Goal: Task Accomplishment & Management: Manage account settings

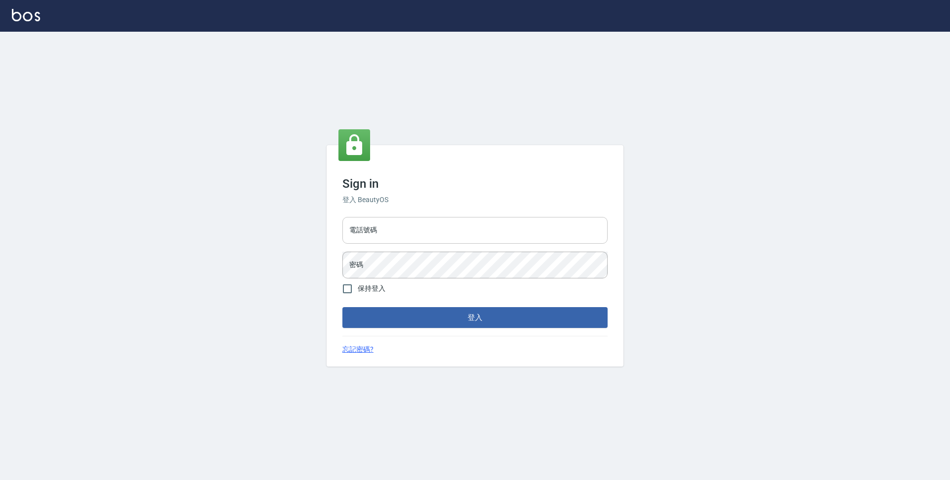
click at [467, 235] on input "電話號碼" at bounding box center [475, 230] width 265 height 27
type input "0923939755"
click at [343, 307] on button "登入" at bounding box center [475, 317] width 265 height 21
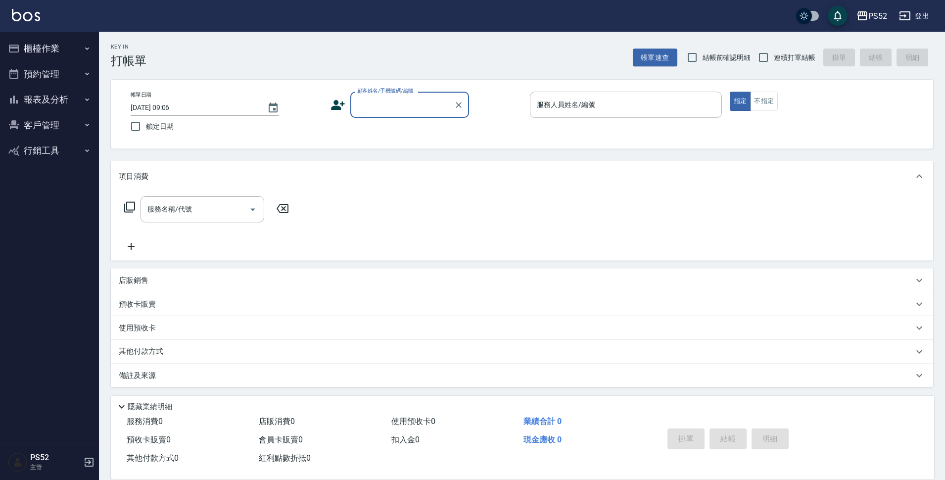
click at [52, 45] on button "櫃檯作業" at bounding box center [49, 49] width 91 height 26
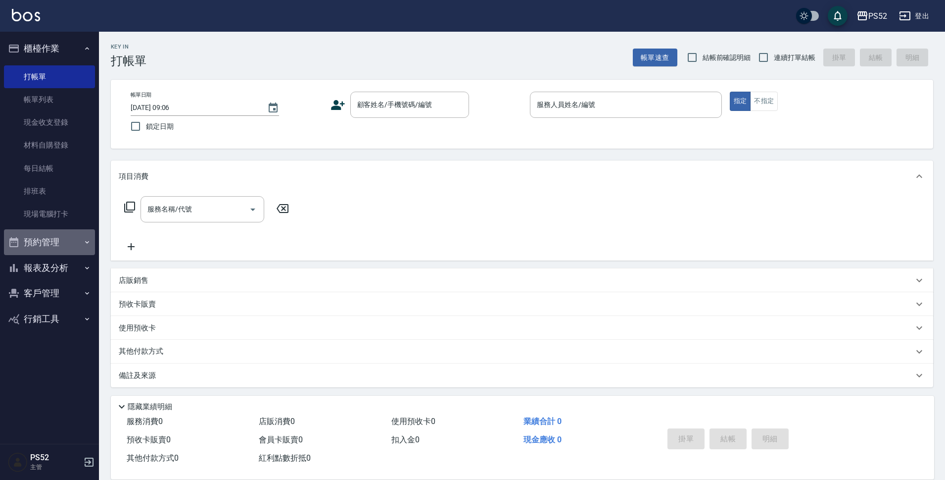
click at [70, 247] on button "預約管理" at bounding box center [49, 242] width 91 height 26
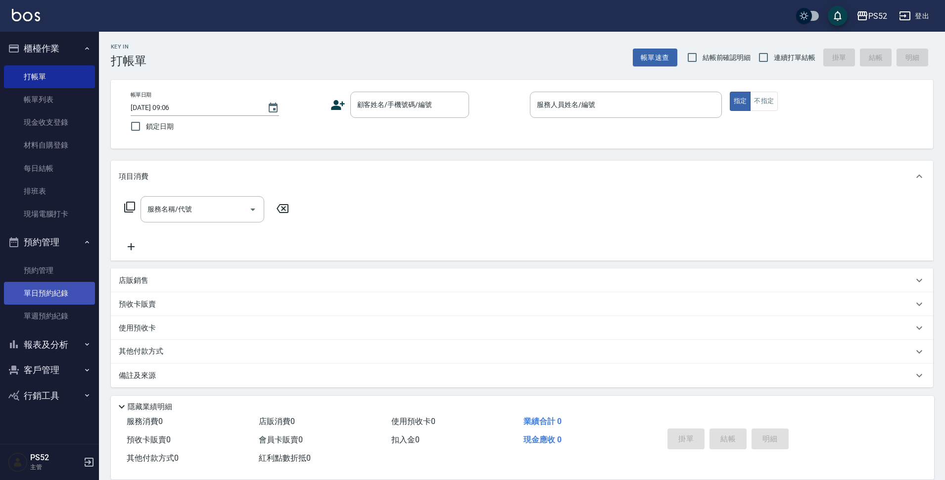
click at [67, 296] on link "單日預約紀錄" at bounding box center [49, 293] width 91 height 23
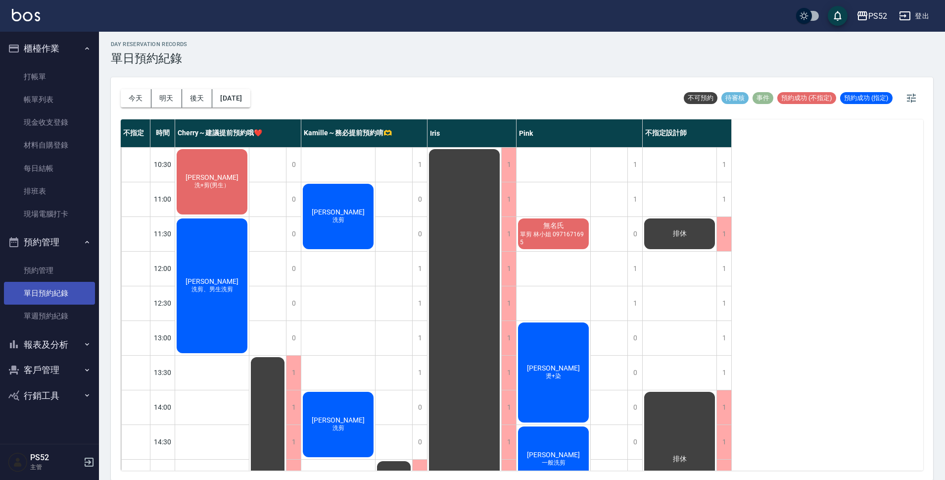
scroll to position [3, 0]
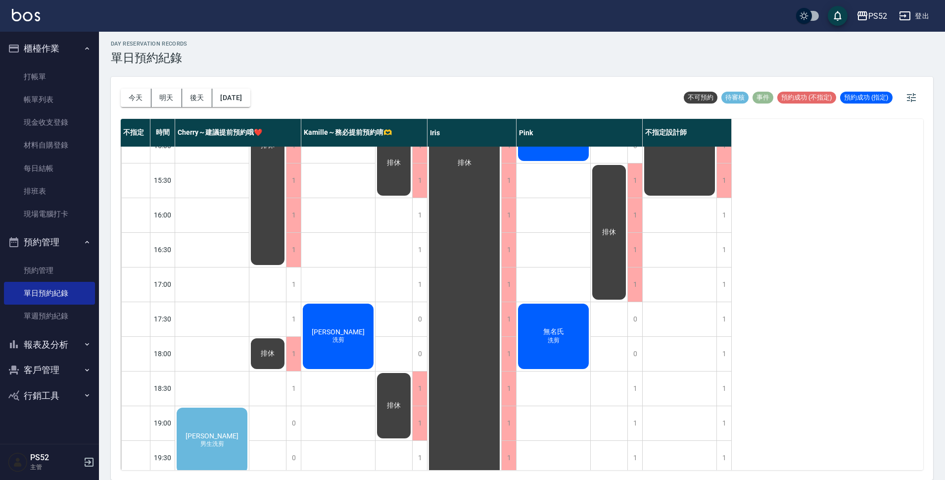
scroll to position [379, 0]
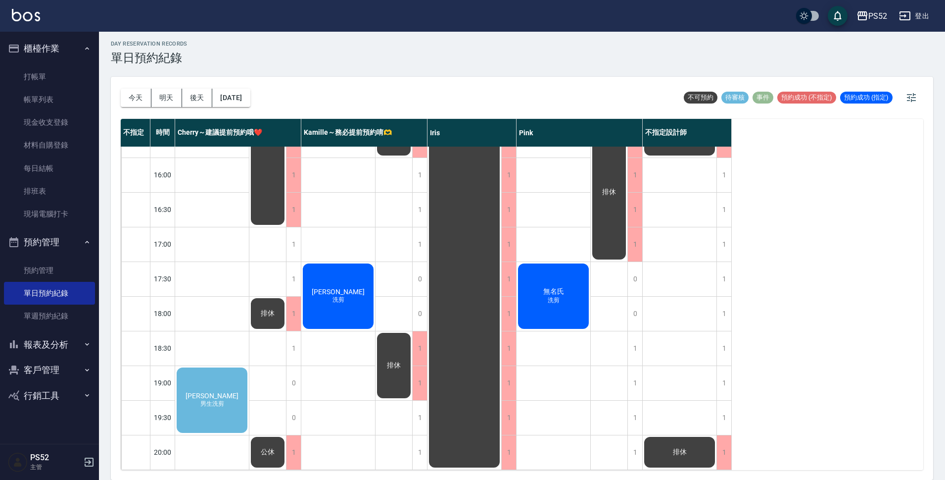
click at [203, 379] on div "[PERSON_NAME]洗剪" at bounding box center [212, 400] width 74 height 68
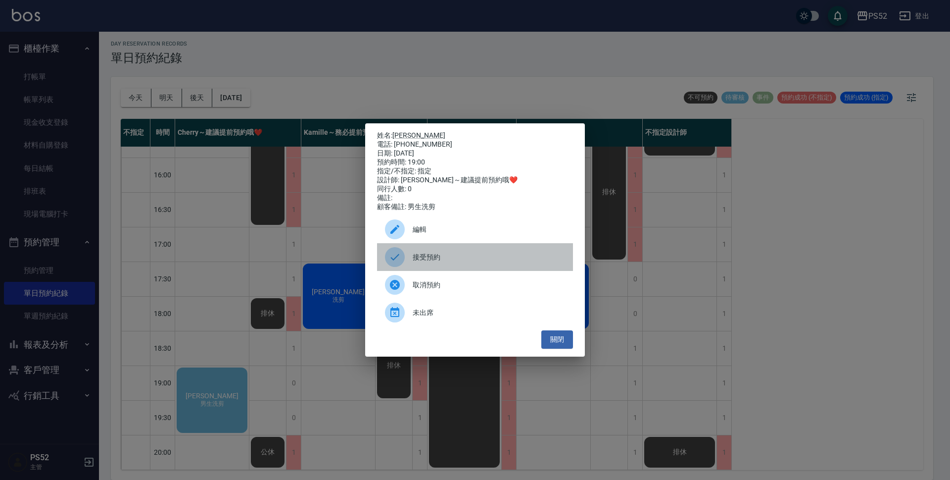
click at [456, 262] on span "接受預約" at bounding box center [489, 257] width 152 height 10
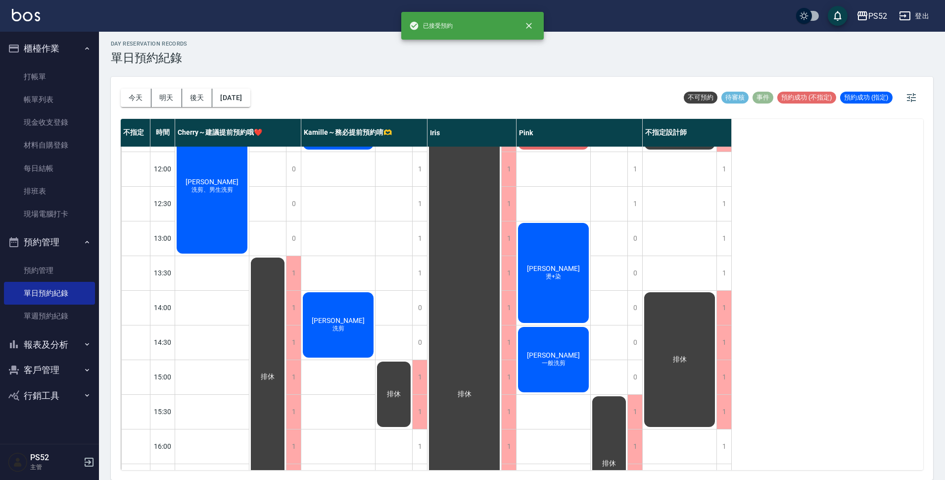
scroll to position [98, 0]
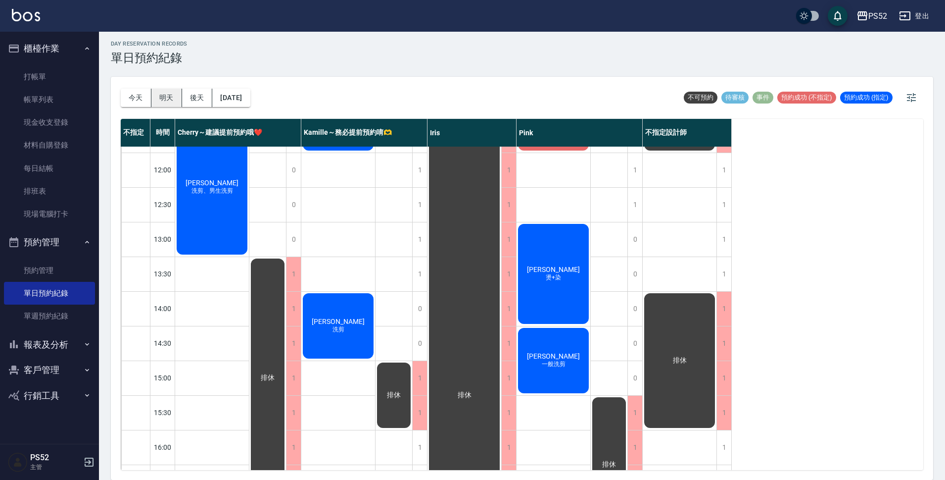
click at [161, 93] on button "明天" at bounding box center [166, 98] width 31 height 18
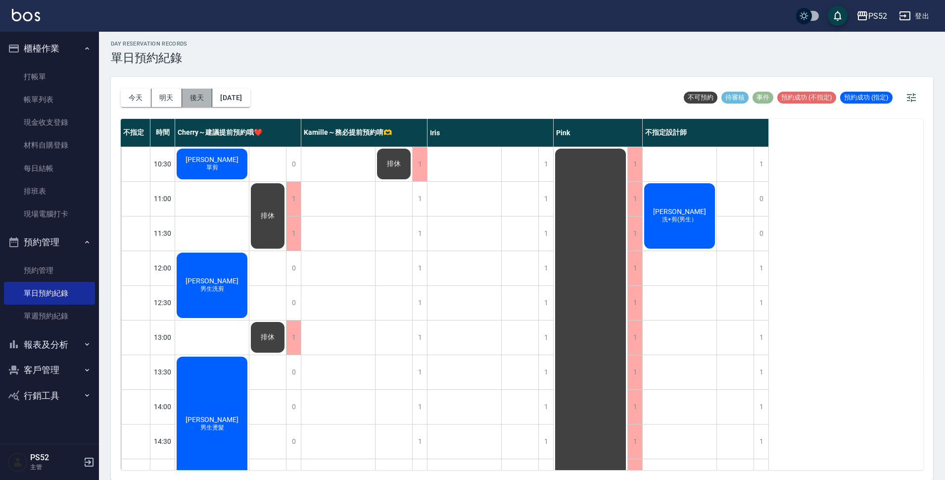
click at [207, 97] on button "後天" at bounding box center [197, 98] width 31 height 18
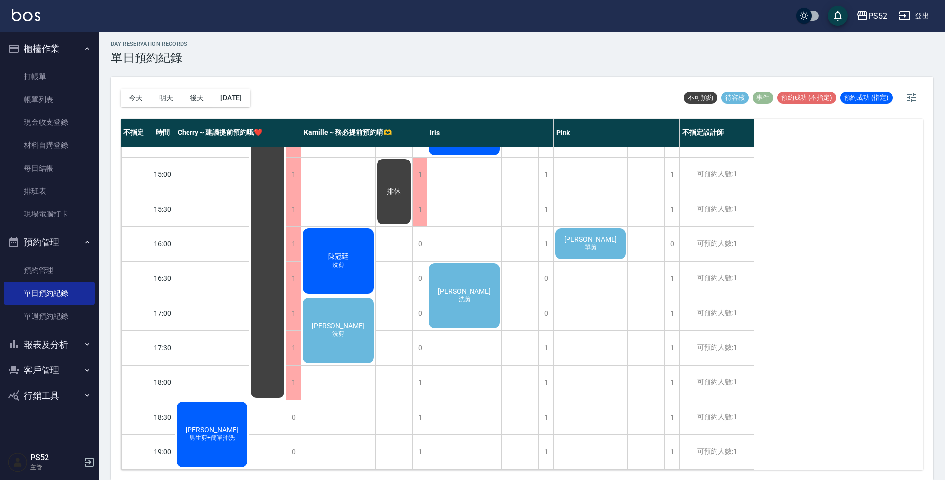
scroll to position [313, 0]
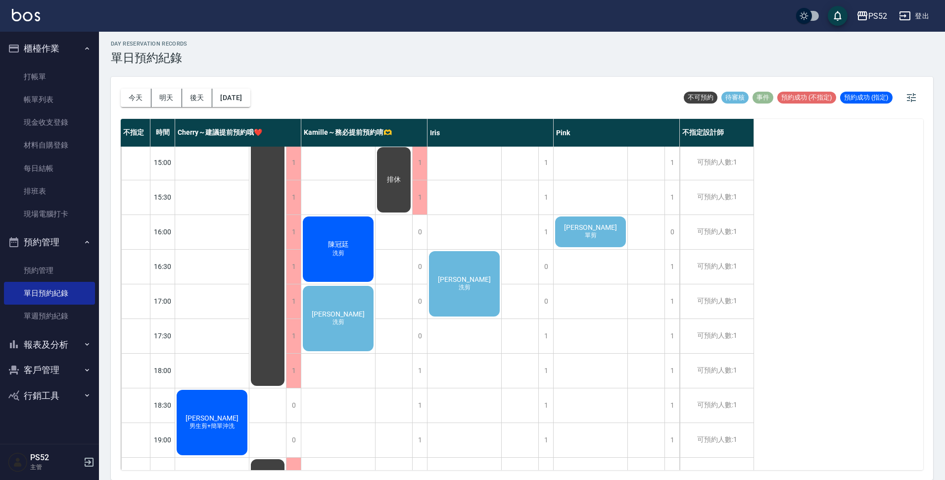
click at [590, 237] on span "單剪" at bounding box center [591, 235] width 16 height 8
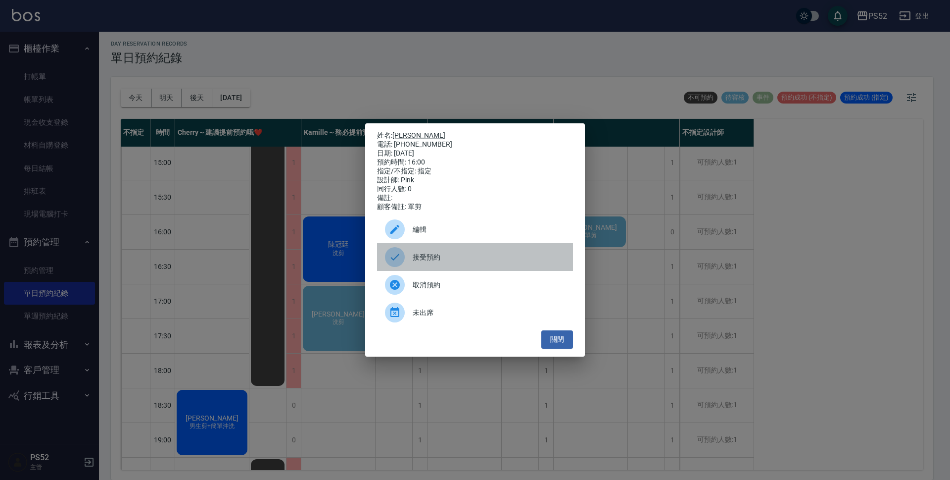
click at [446, 257] on span "接受預約" at bounding box center [489, 257] width 152 height 10
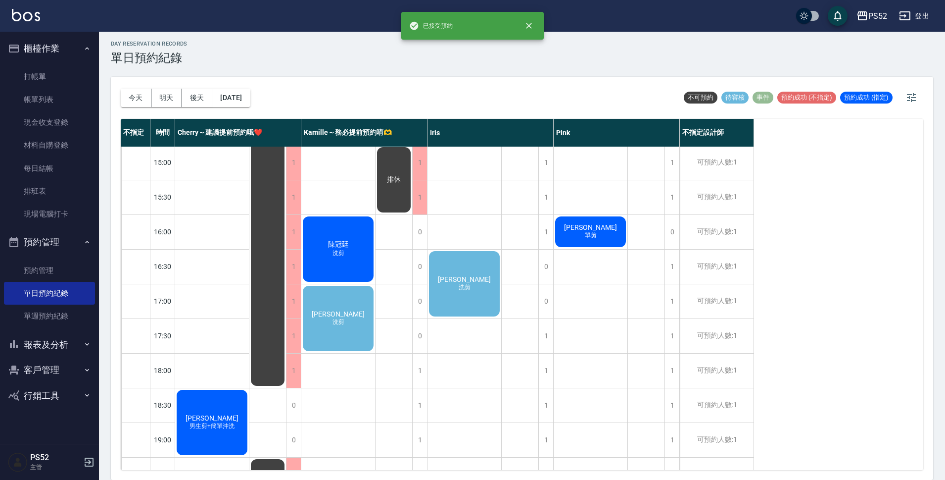
click at [493, 295] on div "[PERSON_NAME] 洗剪" at bounding box center [465, 283] width 74 height 68
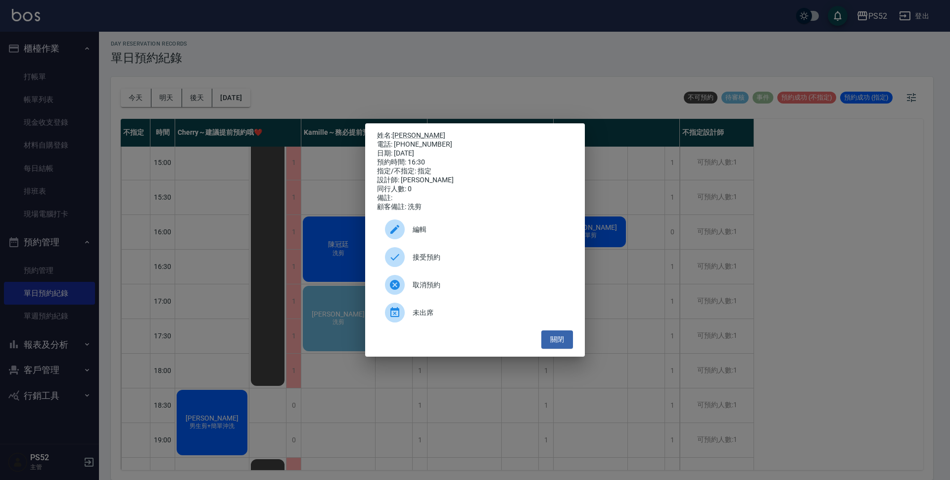
click at [497, 262] on span "接受預約" at bounding box center [489, 257] width 152 height 10
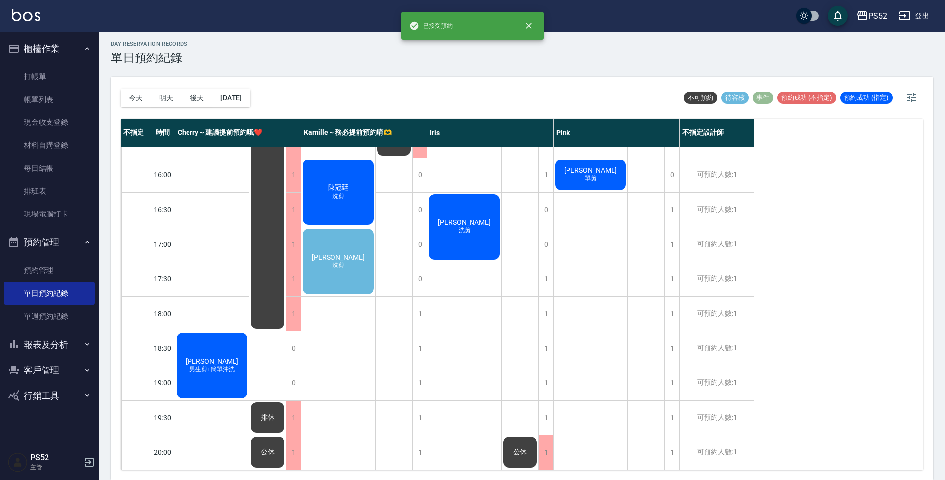
scroll to position [379, 0]
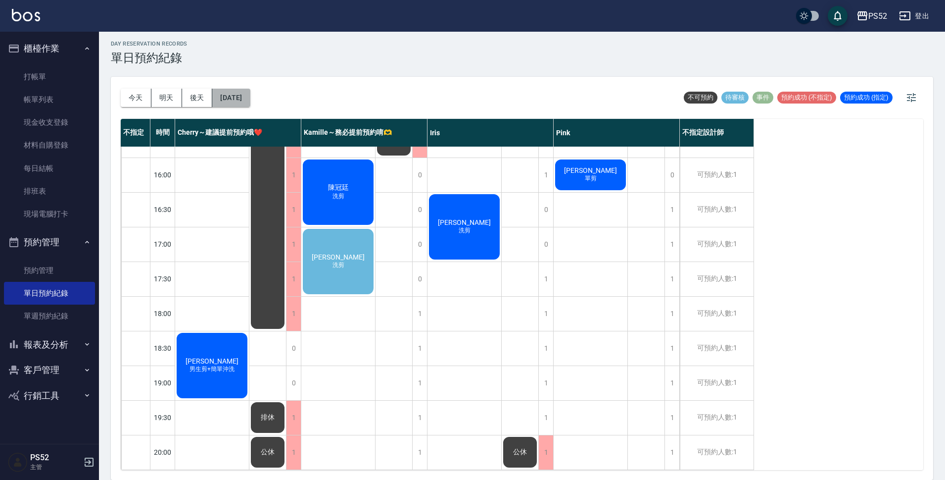
click at [236, 98] on button "[DATE]" at bounding box center [231, 98] width 38 height 18
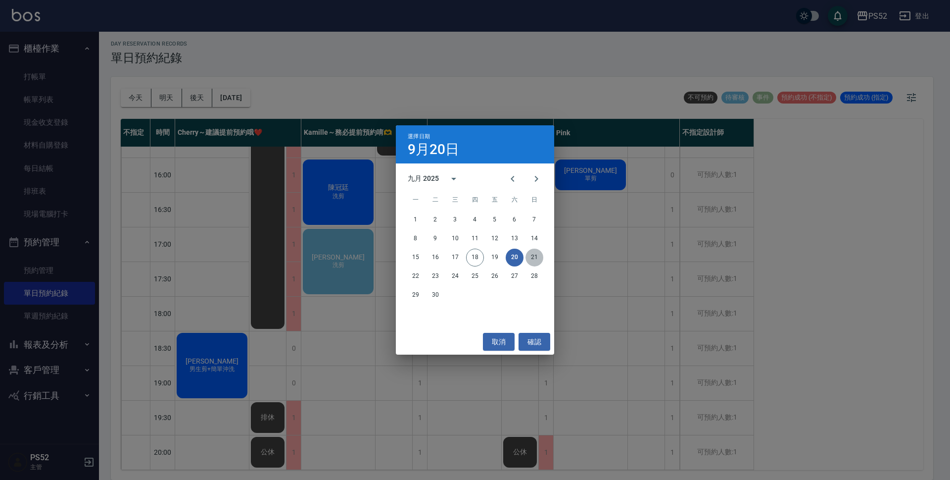
click at [531, 258] on button "21" at bounding box center [535, 257] width 18 height 18
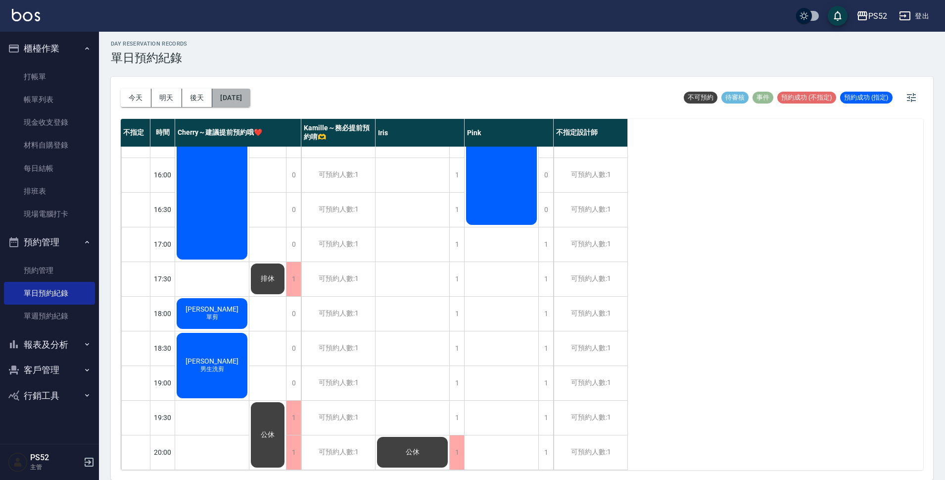
click at [243, 101] on button "[DATE]" at bounding box center [231, 98] width 38 height 18
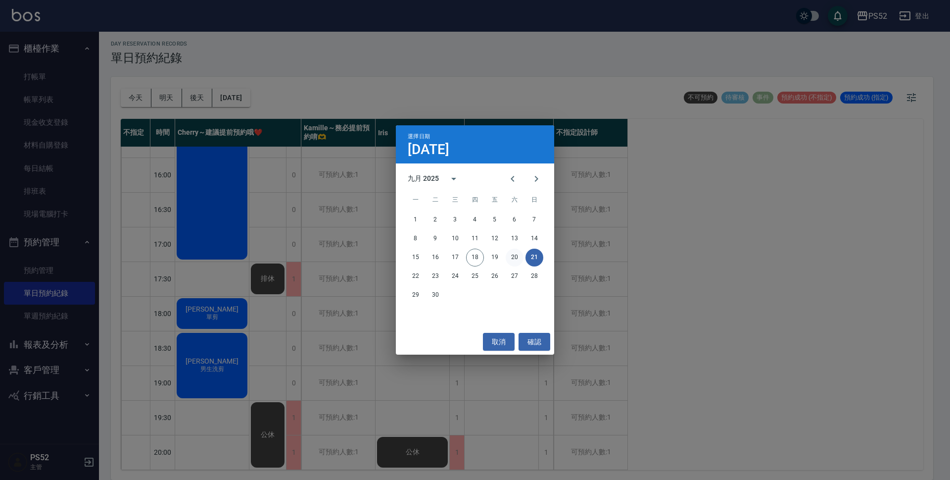
click at [509, 255] on button "20" at bounding box center [515, 257] width 18 height 18
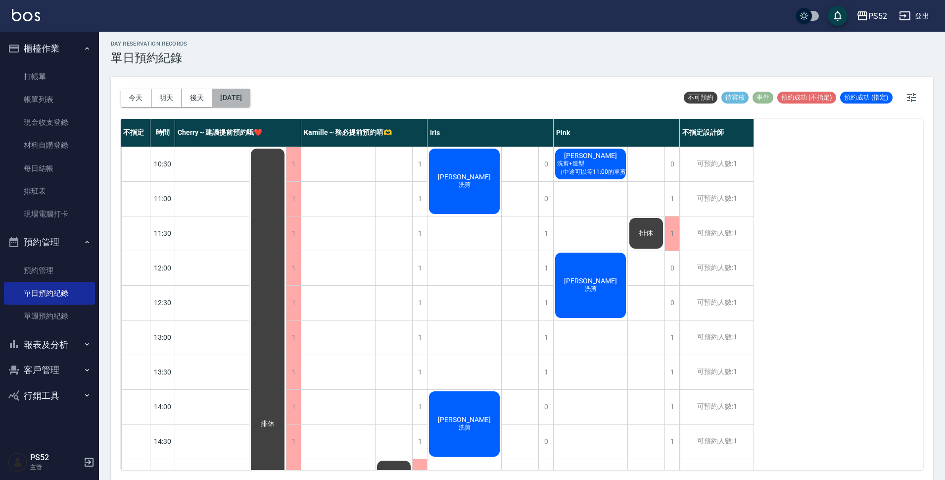
click at [250, 93] on button "[DATE]" at bounding box center [231, 98] width 38 height 18
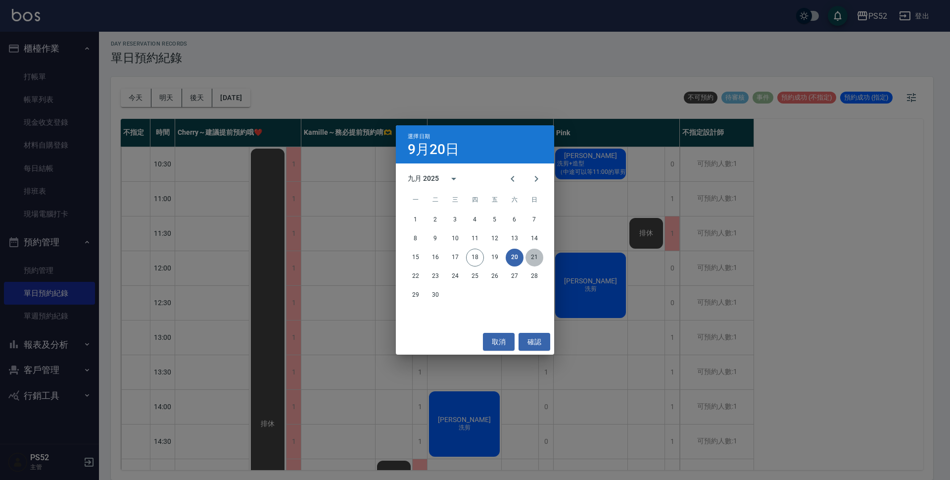
click at [538, 262] on button "21" at bounding box center [535, 257] width 18 height 18
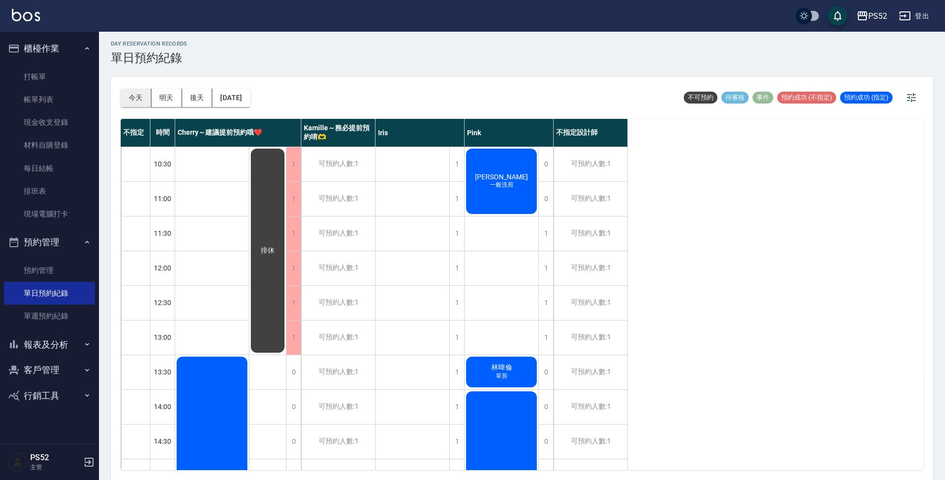
click at [129, 95] on button "今天" at bounding box center [136, 98] width 31 height 18
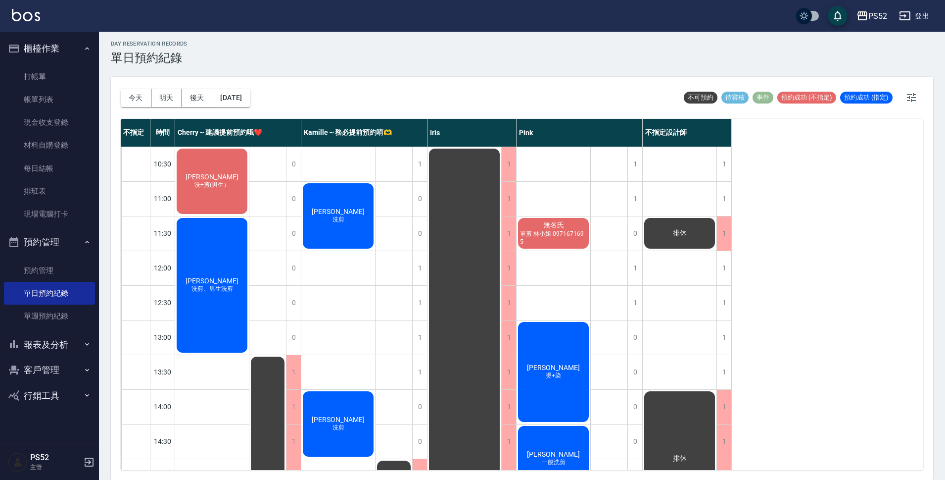
click at [68, 342] on button "報表及分析" at bounding box center [49, 345] width 91 height 26
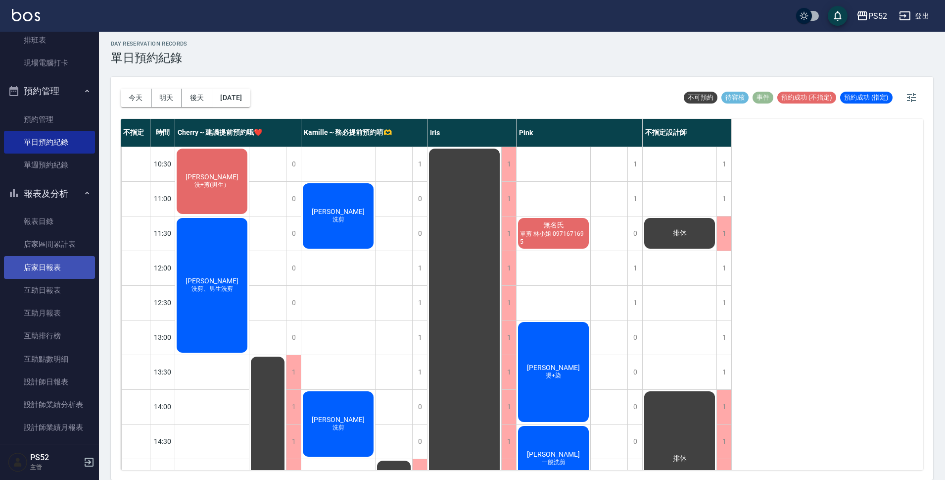
scroll to position [165, 0]
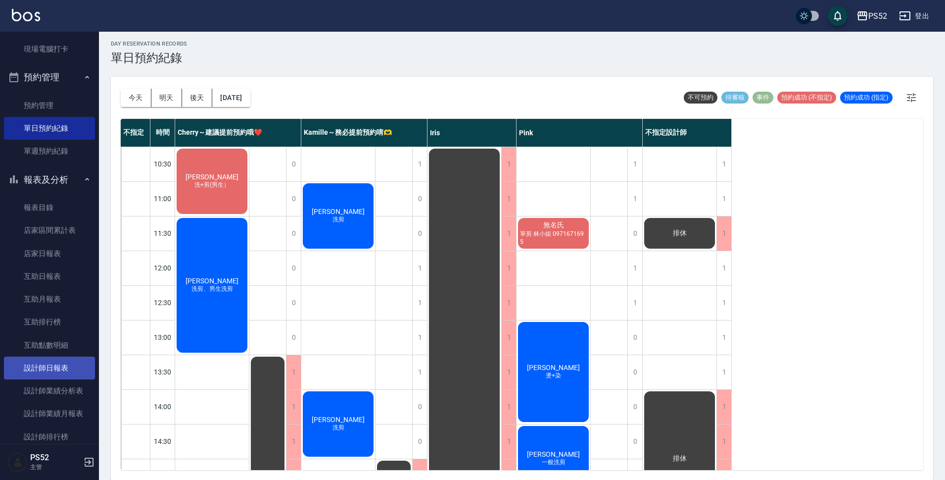
click at [51, 363] on link "設計師日報表" at bounding box center [49, 367] width 91 height 23
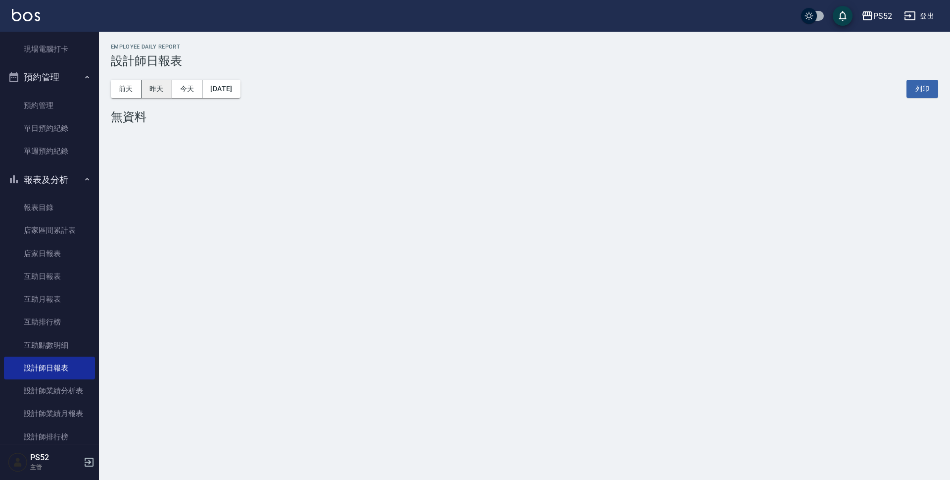
click at [156, 93] on button "昨天" at bounding box center [157, 89] width 31 height 18
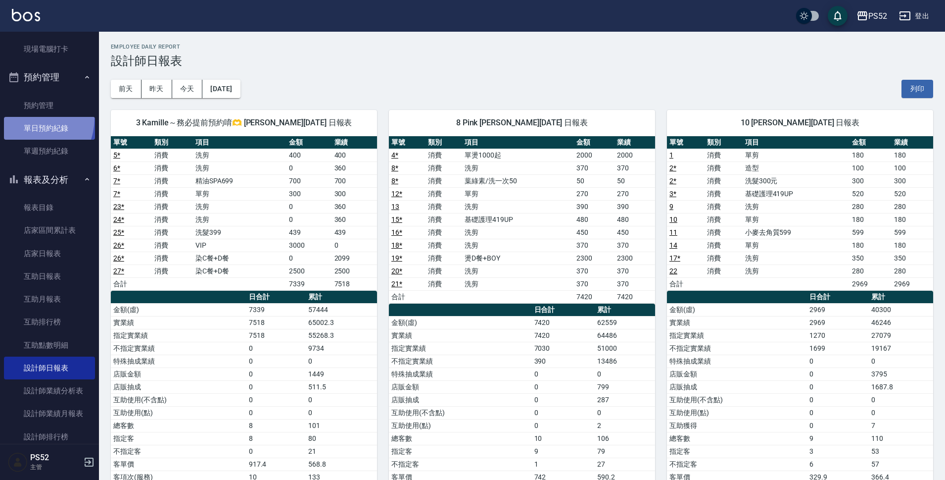
click at [23, 117] on link "單日預約紀錄" at bounding box center [49, 128] width 91 height 23
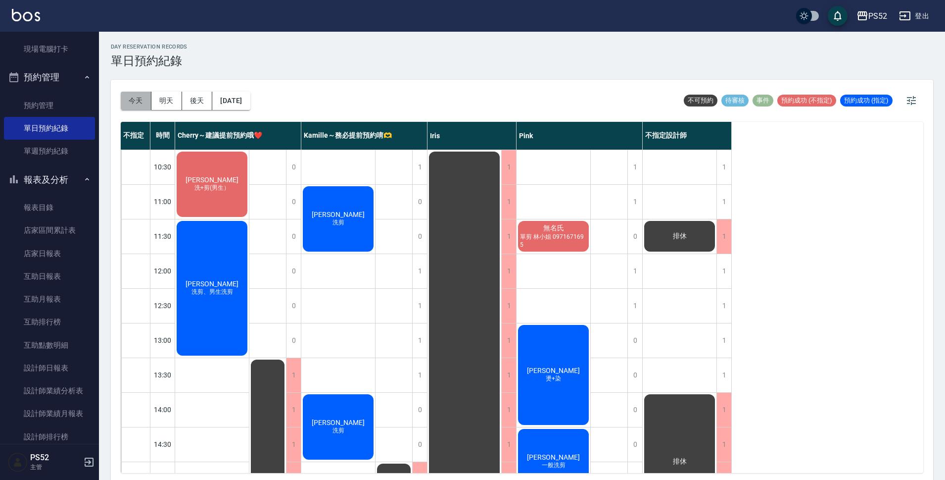
click at [137, 104] on button "今天" at bounding box center [136, 101] width 31 height 18
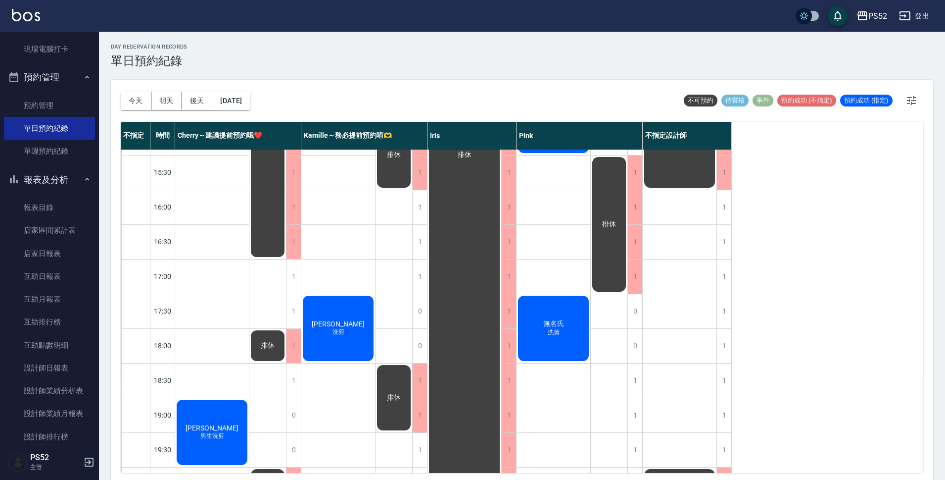
scroll to position [347, 0]
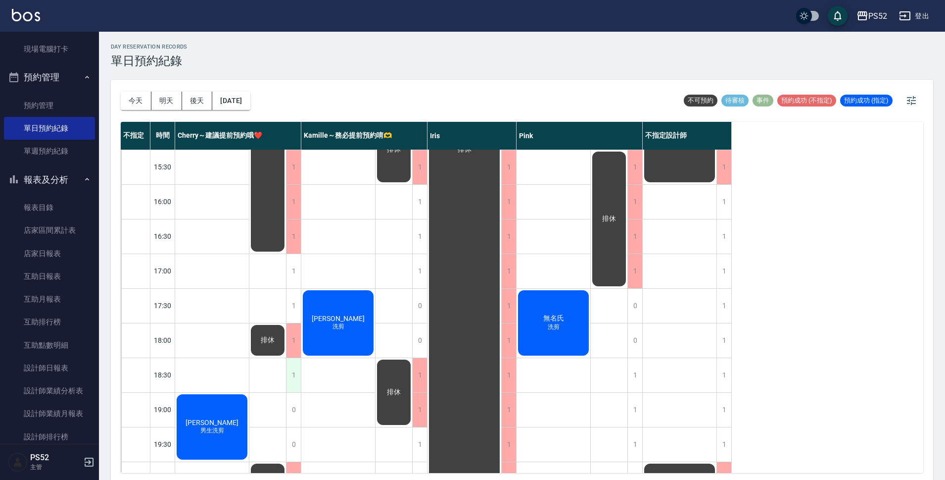
click at [291, 382] on div "1" at bounding box center [293, 375] width 15 height 34
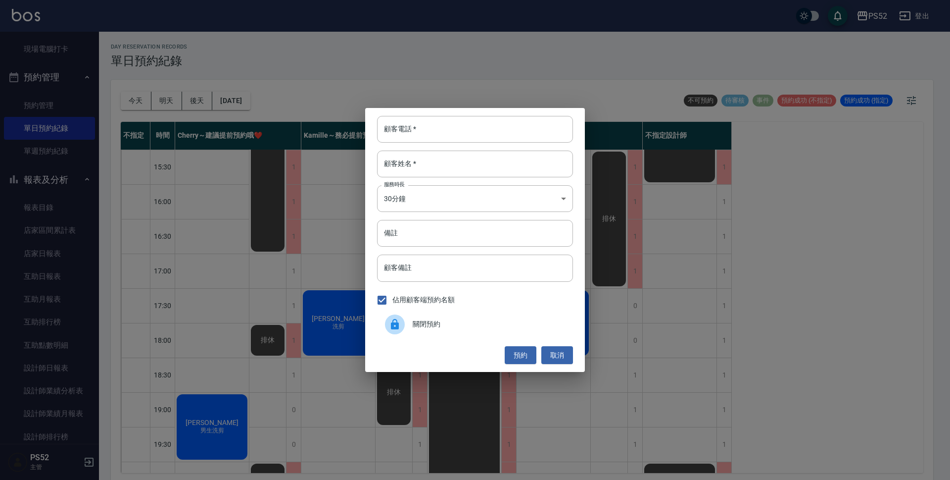
click at [416, 324] on span "關閉預約" at bounding box center [489, 324] width 152 height 10
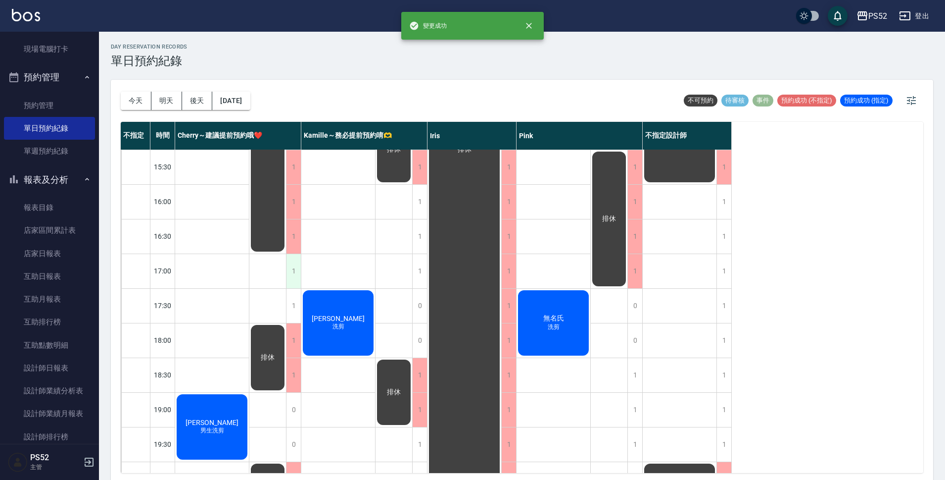
click at [287, 268] on div "1" at bounding box center [293, 271] width 15 height 34
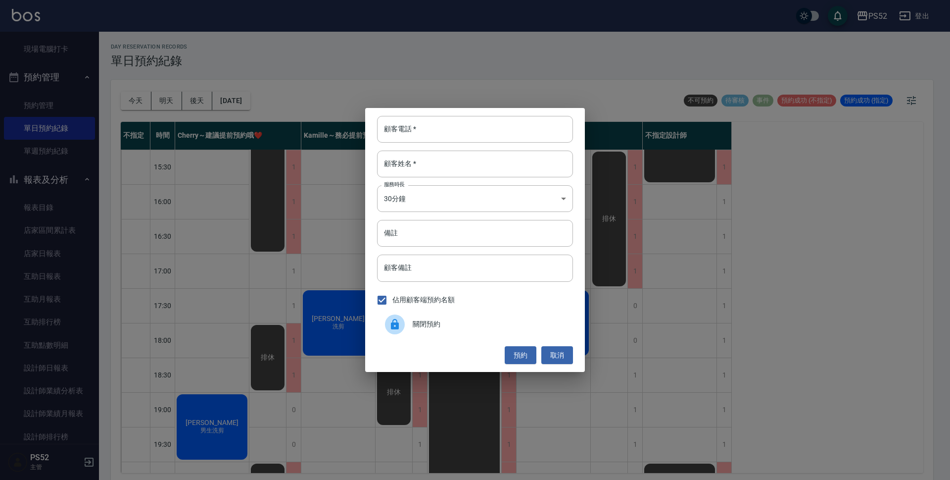
click at [485, 319] on span "關閉預約" at bounding box center [489, 324] width 152 height 10
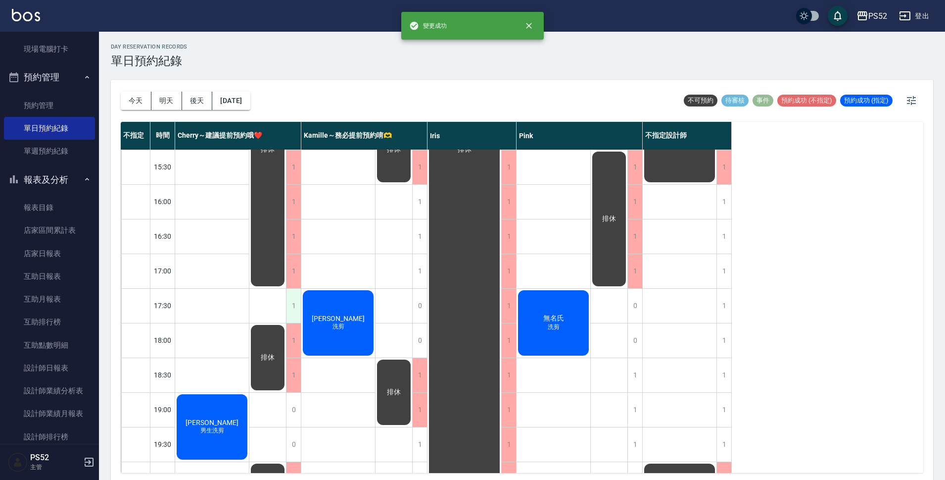
click at [290, 305] on div "1" at bounding box center [293, 306] width 15 height 34
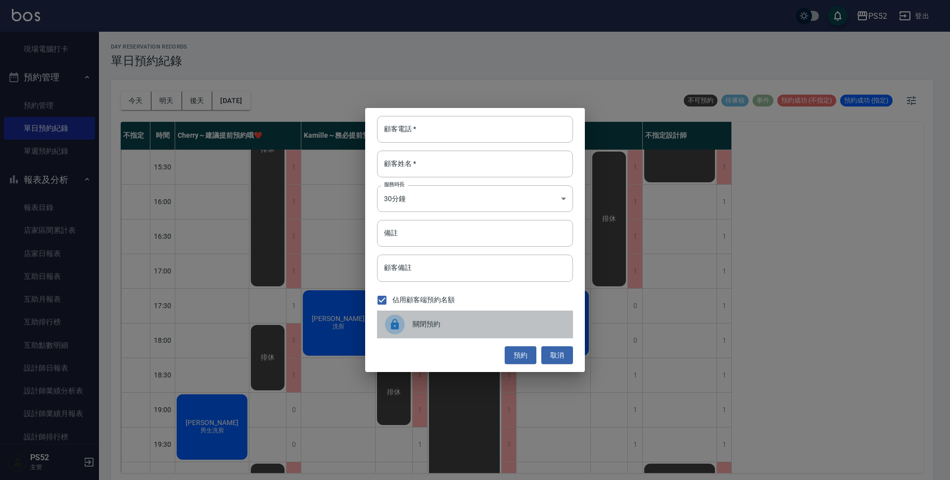
click at [456, 319] on span "關閉預約" at bounding box center [489, 324] width 152 height 10
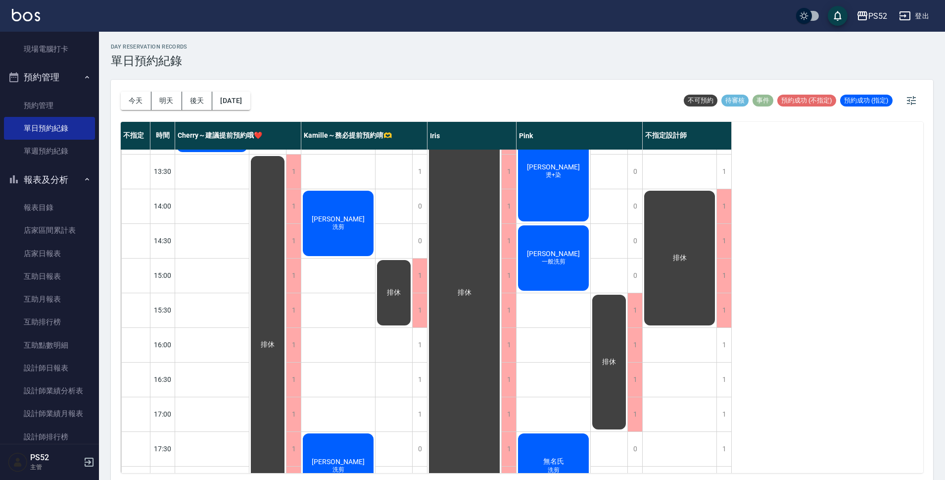
scroll to position [214, 0]
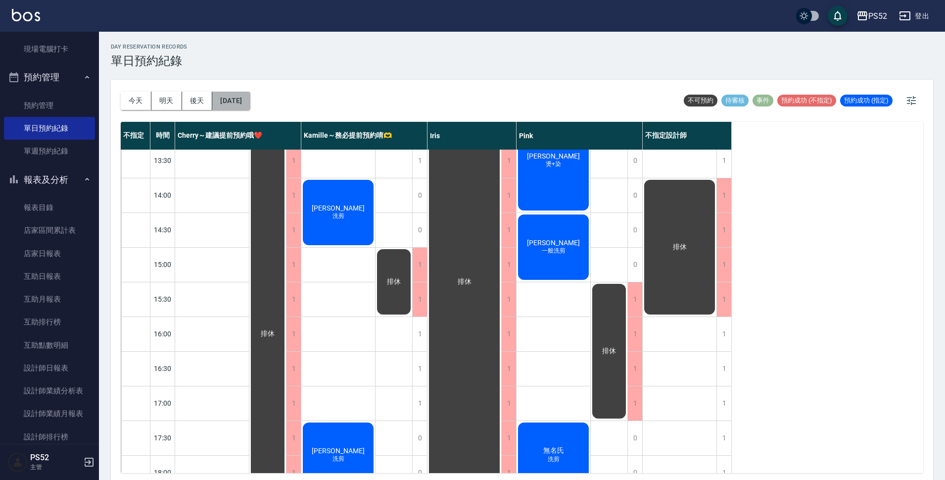
click at [240, 95] on button "[DATE]" at bounding box center [231, 101] width 38 height 18
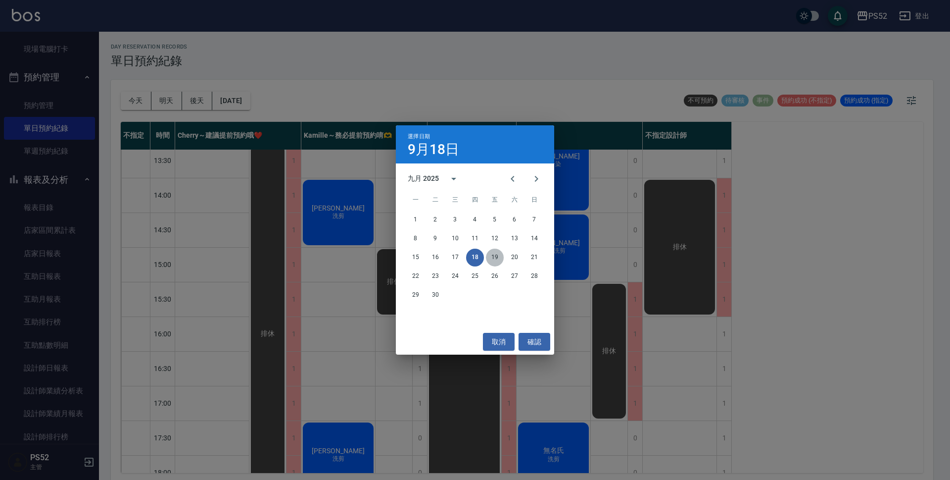
click at [498, 256] on button "19" at bounding box center [495, 257] width 18 height 18
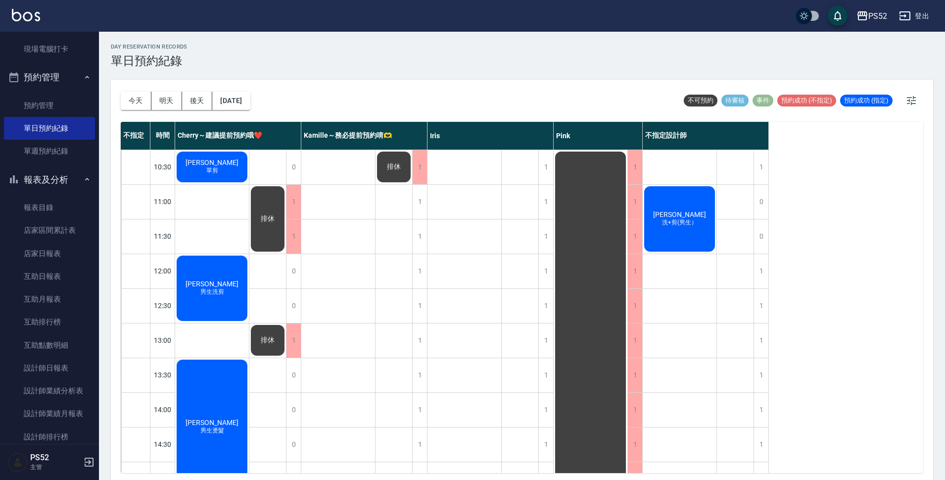
click at [120, 100] on div "[DATE] [DATE] [DATE] [DATE] 不可預約 待審核 事件 預約成功 (不指定) 預約成功 (指定) 不指定 時間 [PERSON_NAM…" at bounding box center [522, 281] width 823 height 403
click at [123, 101] on button "今天" at bounding box center [136, 101] width 31 height 18
